Goal: Information Seeking & Learning: Find specific fact

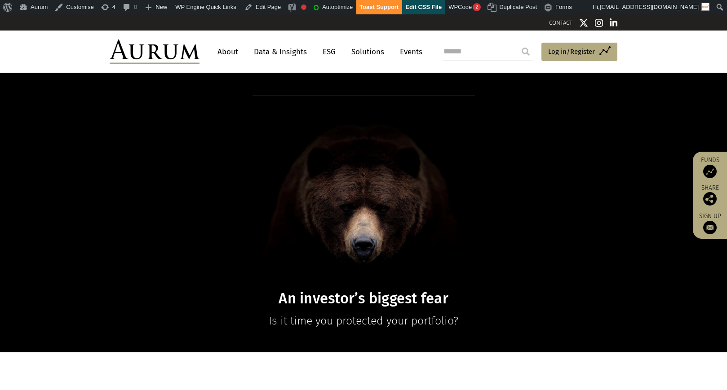
click at [554, 23] on link "CONTACT" at bounding box center [560, 22] width 23 height 7
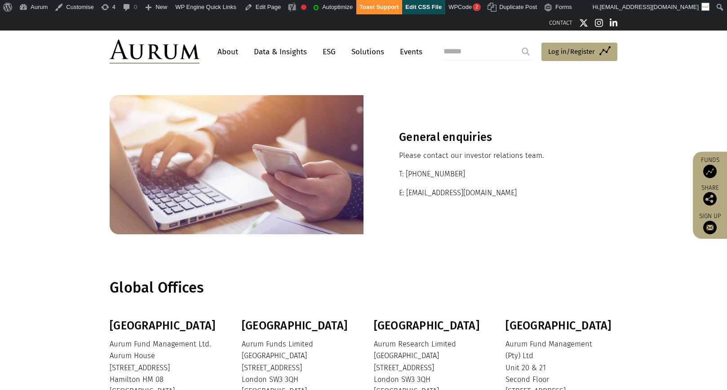
click at [477, 47] on input "search" at bounding box center [488, 52] width 90 height 18
type input "**********"
click at [517, 43] on input "submit" at bounding box center [526, 52] width 18 height 18
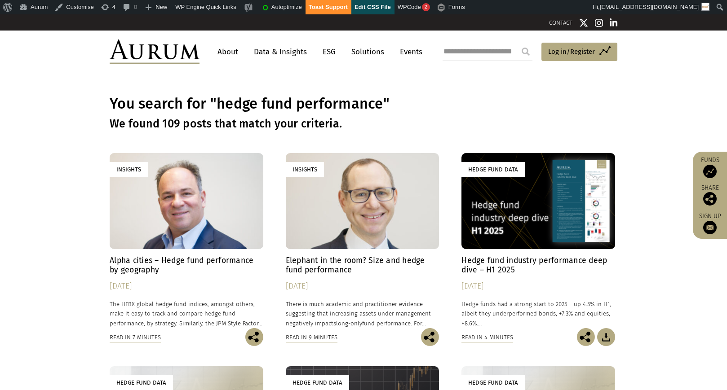
click at [549, 93] on div "You search for "hedge fund performance" We found 109 posts that match your crit…" at bounding box center [363, 113] width 727 height 80
click at [271, 51] on link "Data & Insights" at bounding box center [280, 52] width 62 height 17
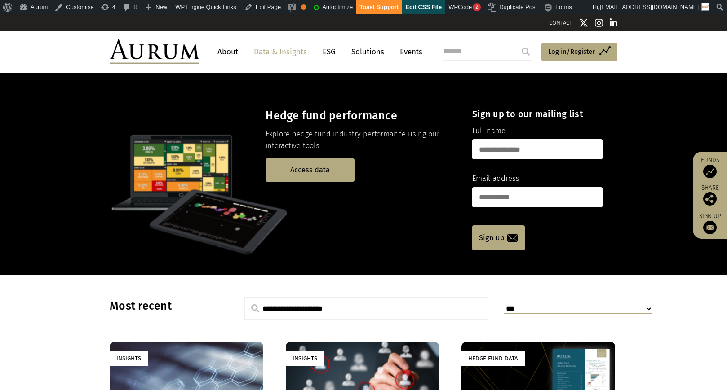
click at [489, 48] on input "search" at bounding box center [488, 52] width 90 height 18
type input "****"
click at [517, 43] on input "submit" at bounding box center [526, 52] width 18 height 18
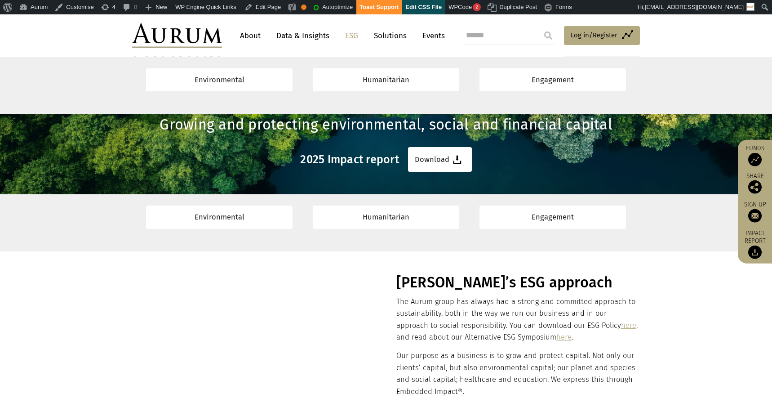
scroll to position [1534, 0]
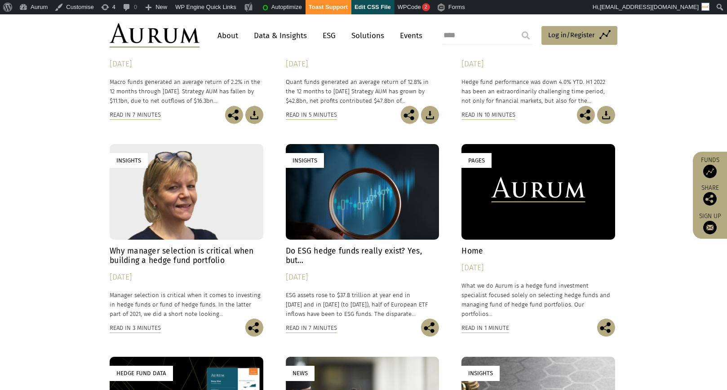
scroll to position [1298, 0]
